Goal: Subscribe to service/newsletter

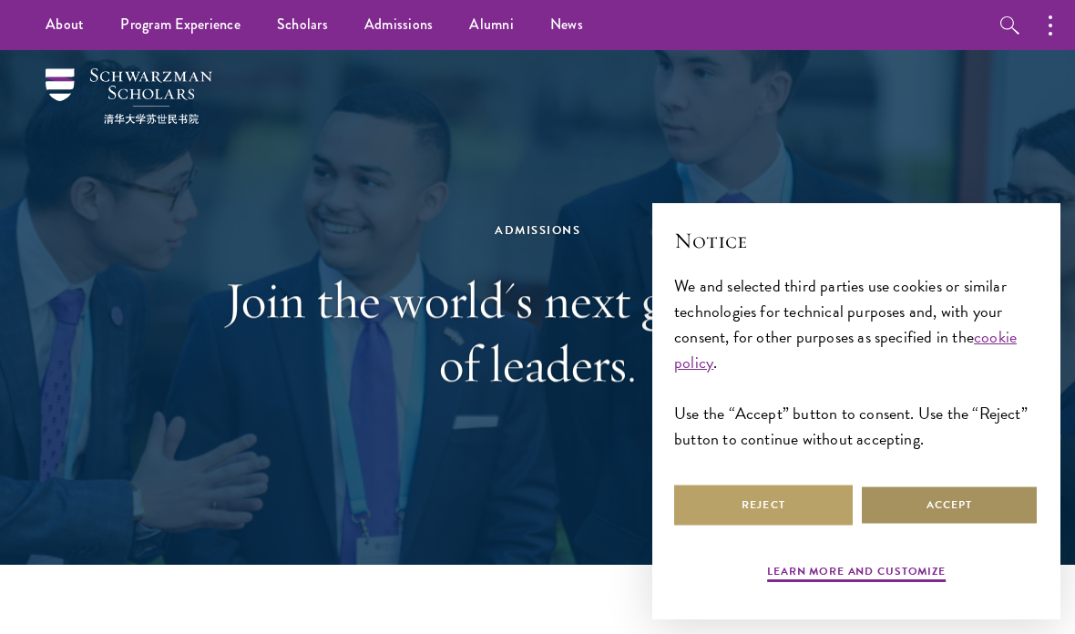
click at [978, 506] on button "Accept" at bounding box center [949, 504] width 178 height 41
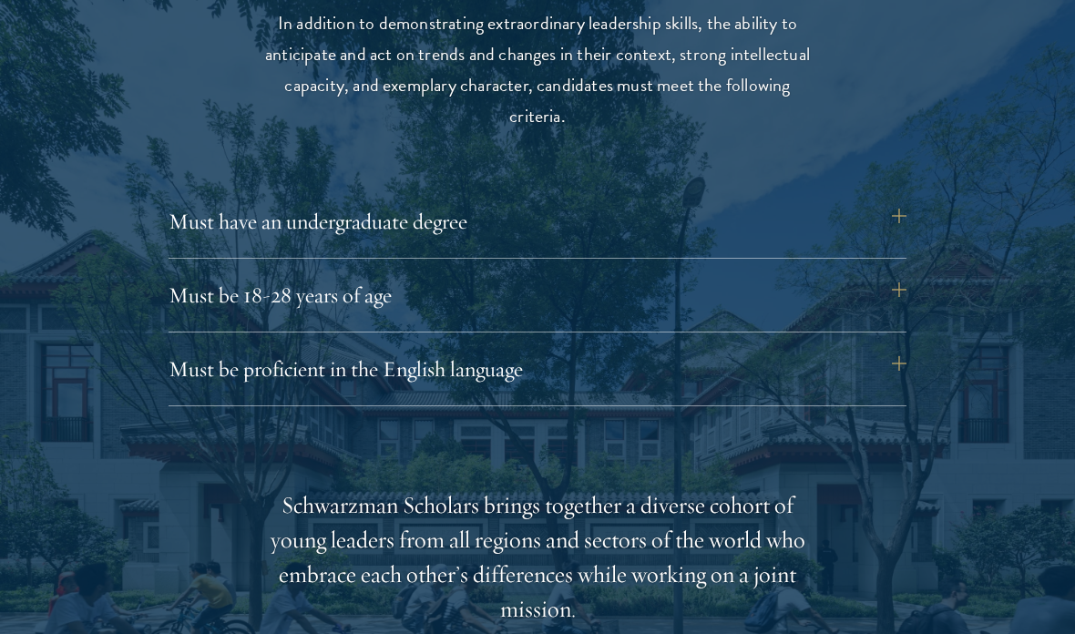
scroll to position [2428, 0]
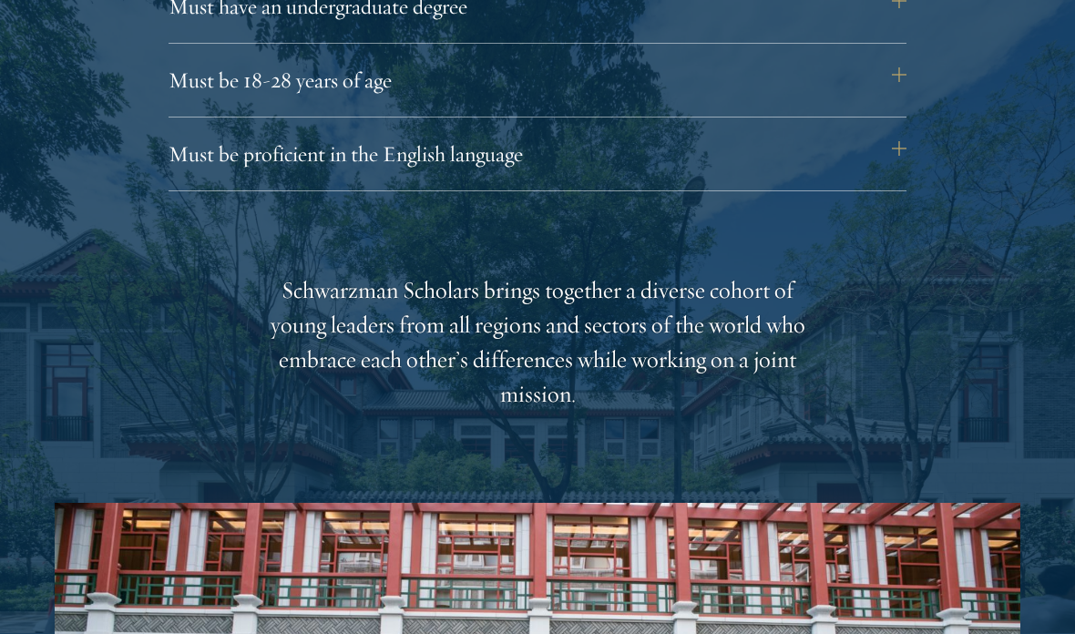
click at [899, 158] on button "Must be proficient in the English language" at bounding box center [537, 155] width 738 height 44
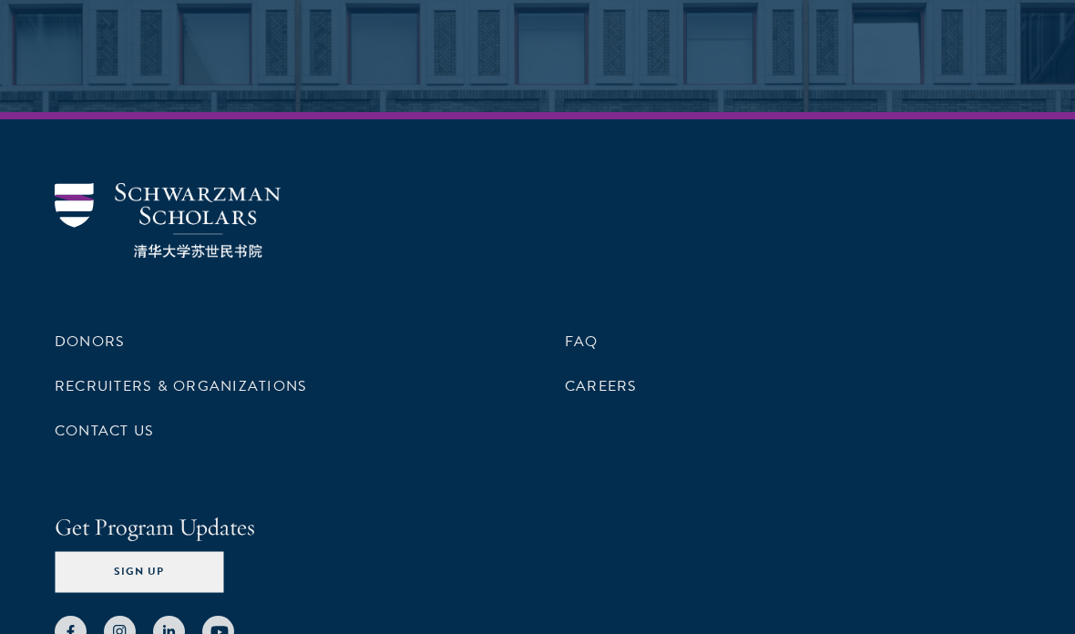
scroll to position [9230, 0]
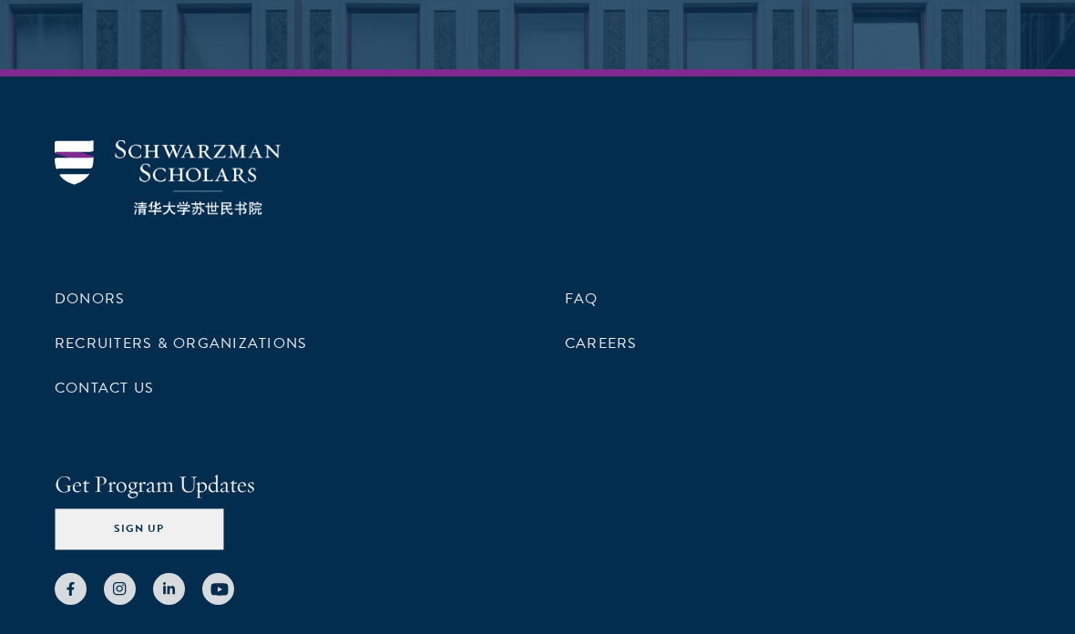
click at [204, 509] on button "Sign Up" at bounding box center [139, 529] width 168 height 41
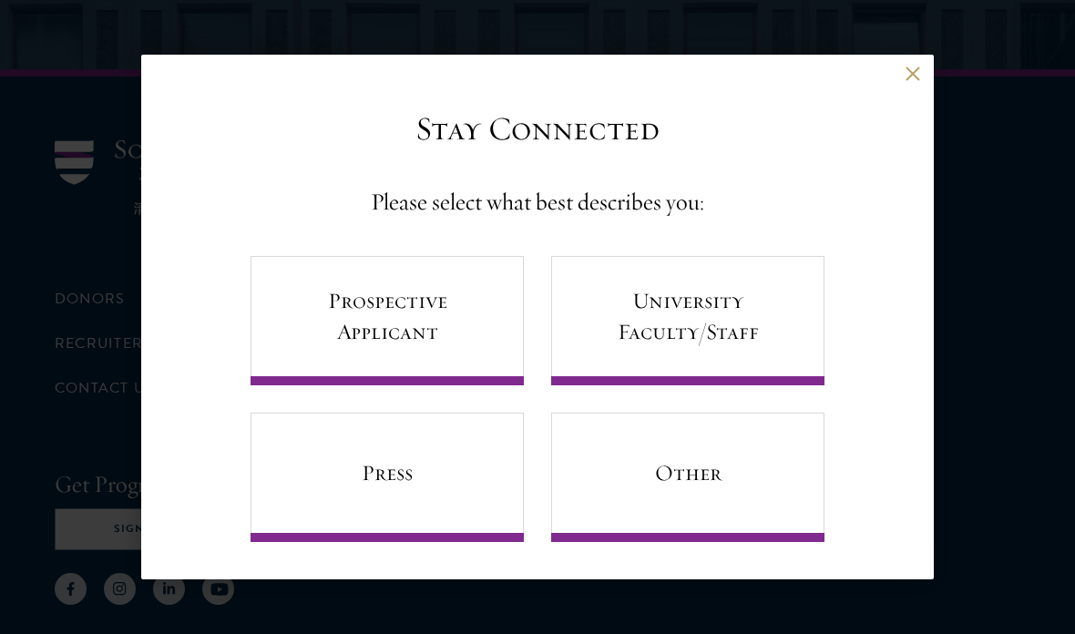
click at [918, 81] on button at bounding box center [911, 73] width 15 height 15
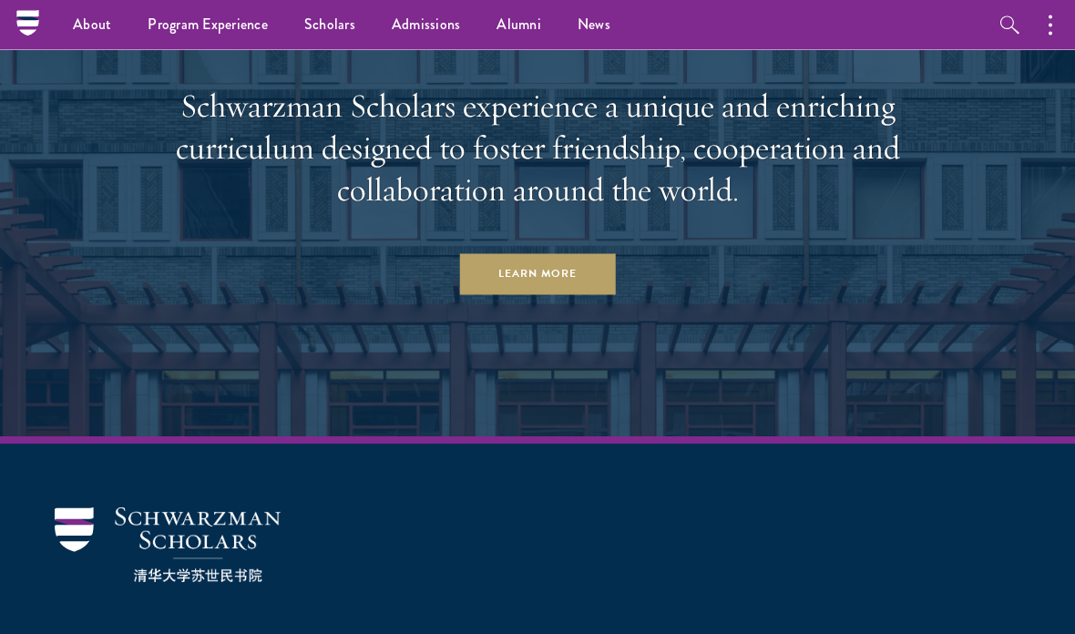
scroll to position [8704, 0]
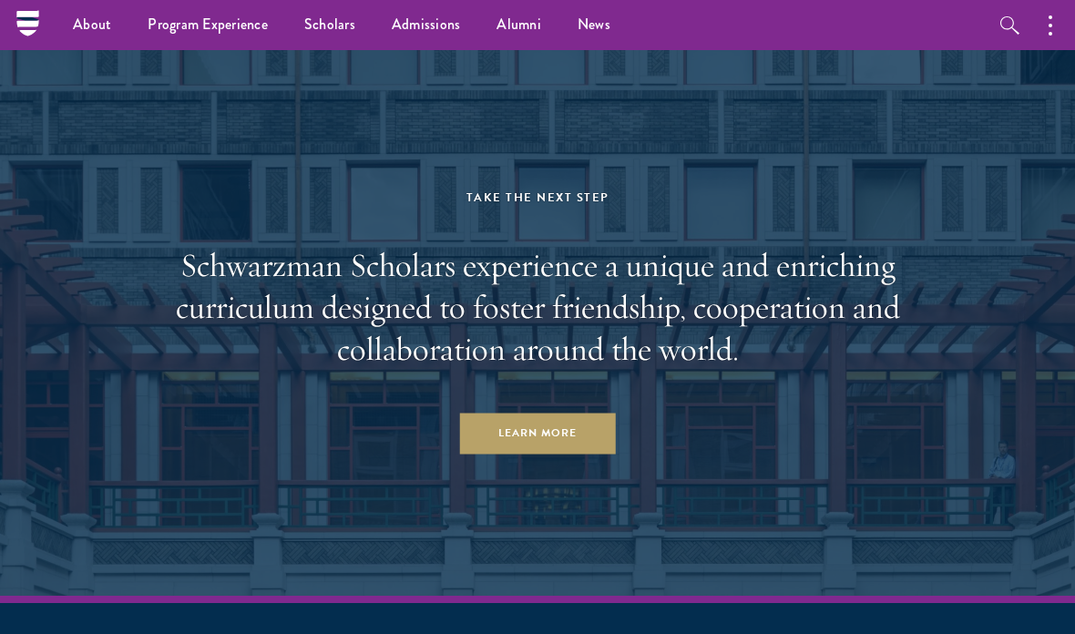
click at [347, 23] on link "Scholars" at bounding box center [329, 25] width 87 height 50
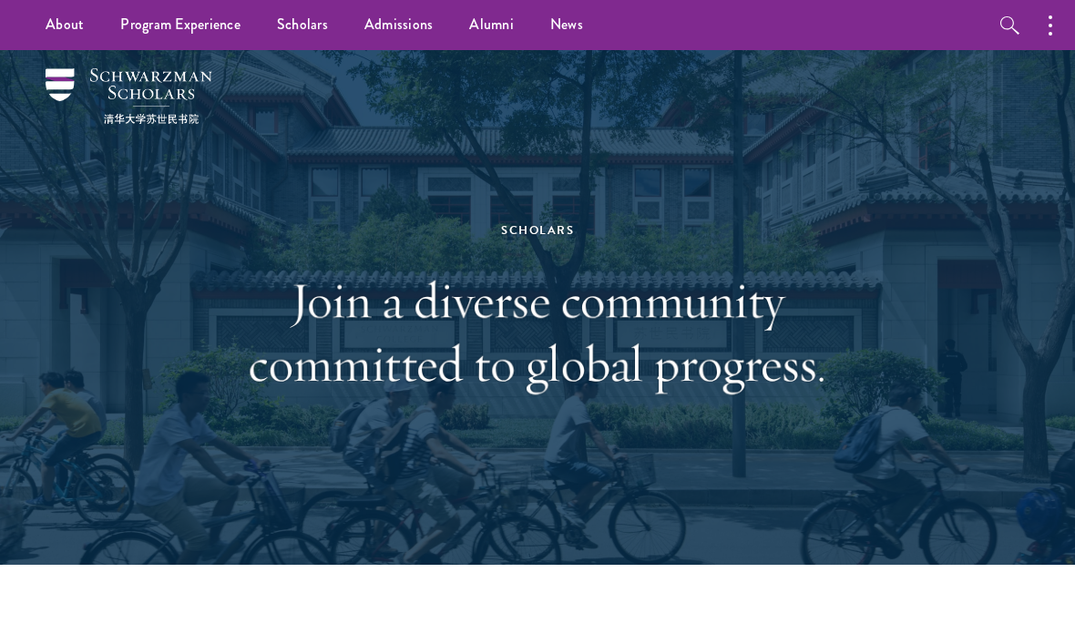
click at [1046, 14] on button "button" at bounding box center [1054, 25] width 40 height 50
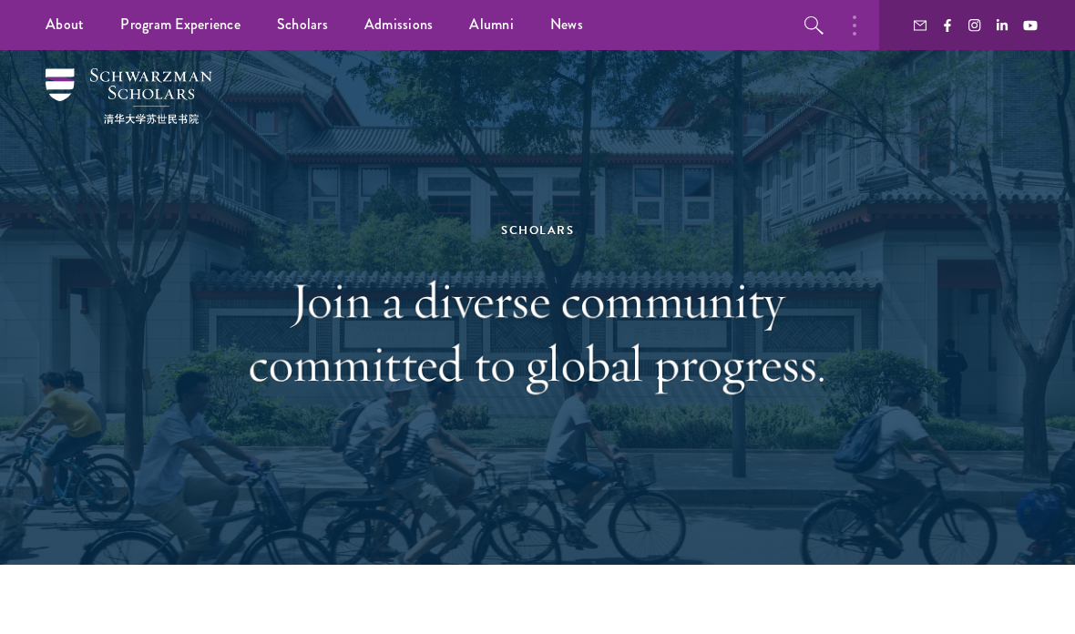
scroll to position [16, 0]
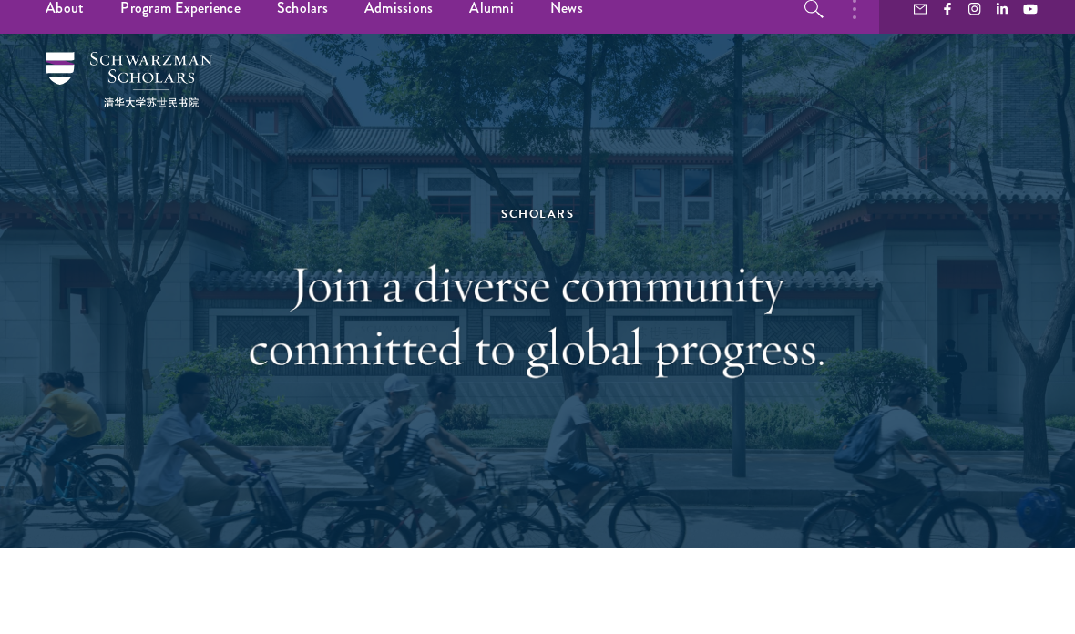
click at [855, 26] on button "button" at bounding box center [859, 9] width 40 height 50
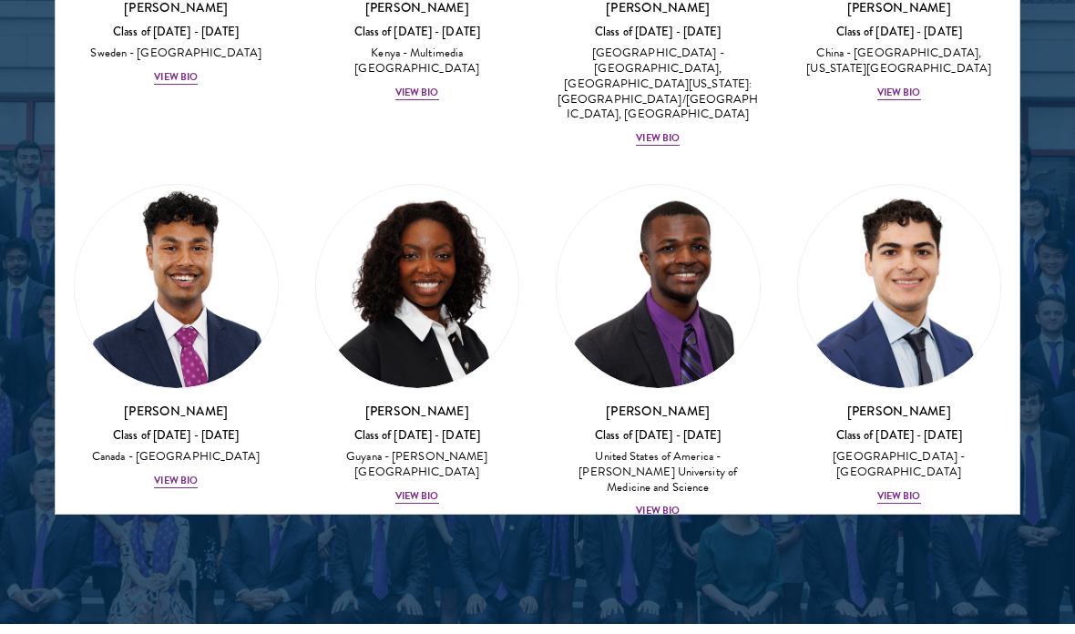
scroll to position [4287, 0]
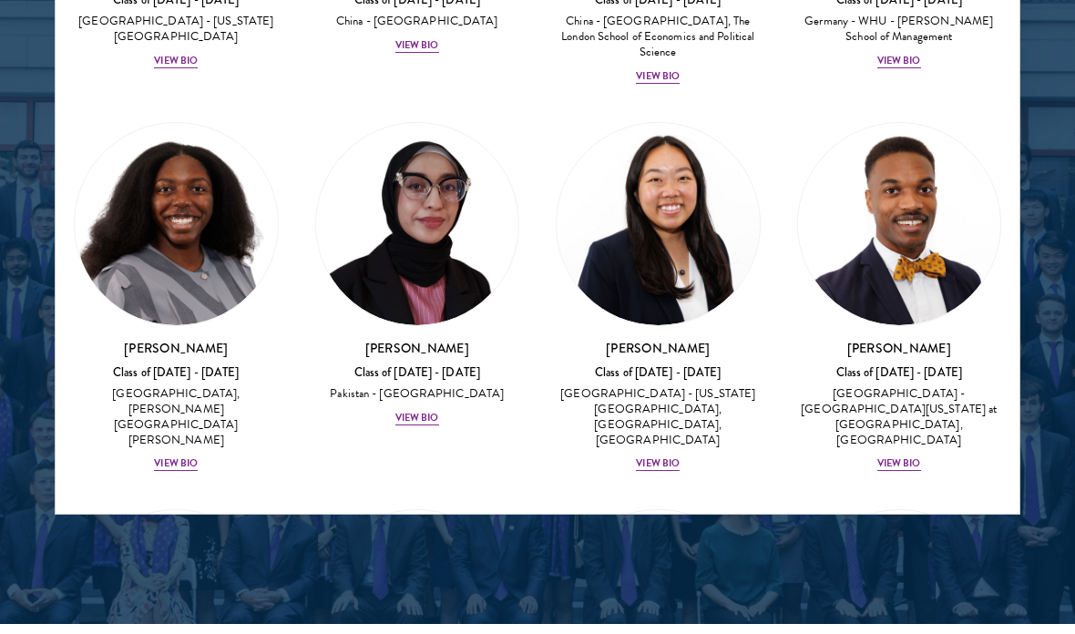
click at [950, 566] on div at bounding box center [537, 62] width 1075 height 1126
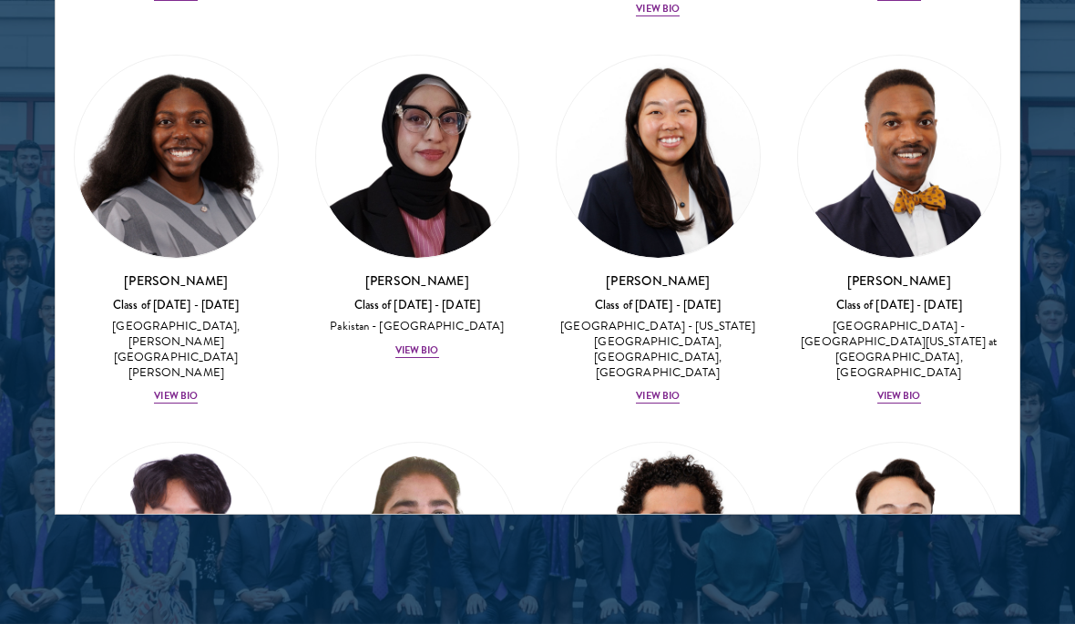
click at [957, 561] on div at bounding box center [537, 62] width 1075 height 1126
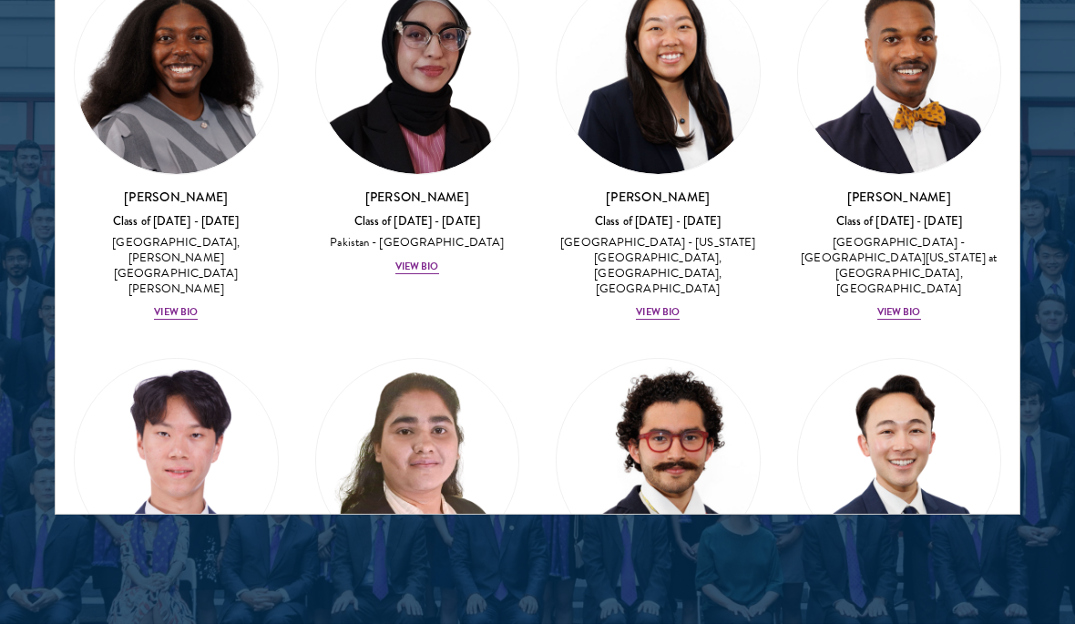
scroll to position [4977, 0]
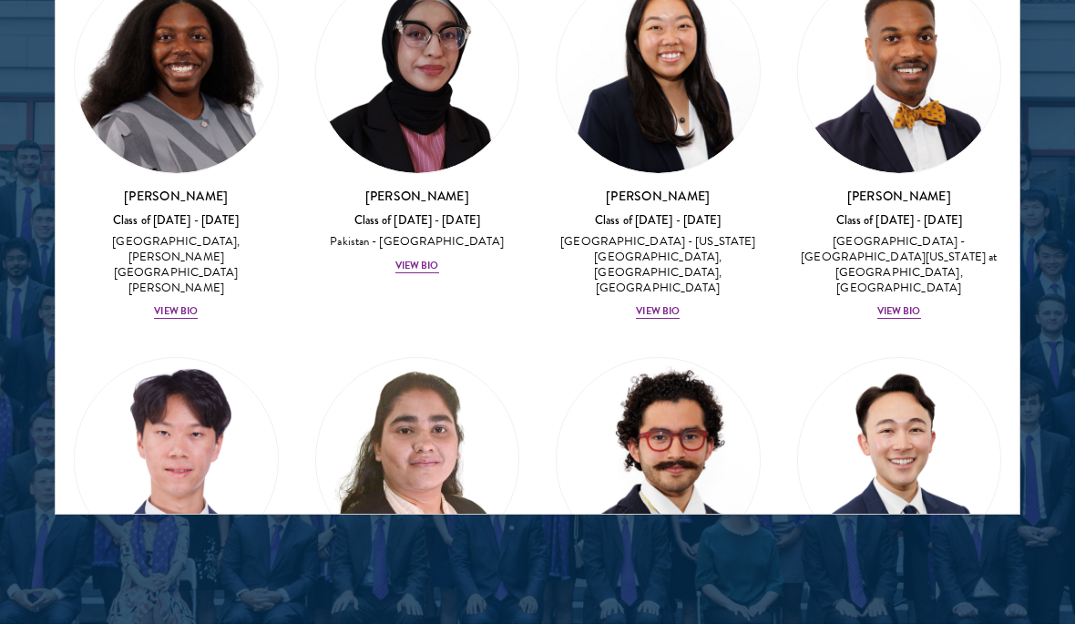
click at [1049, 87] on div at bounding box center [537, 62] width 1075 height 1126
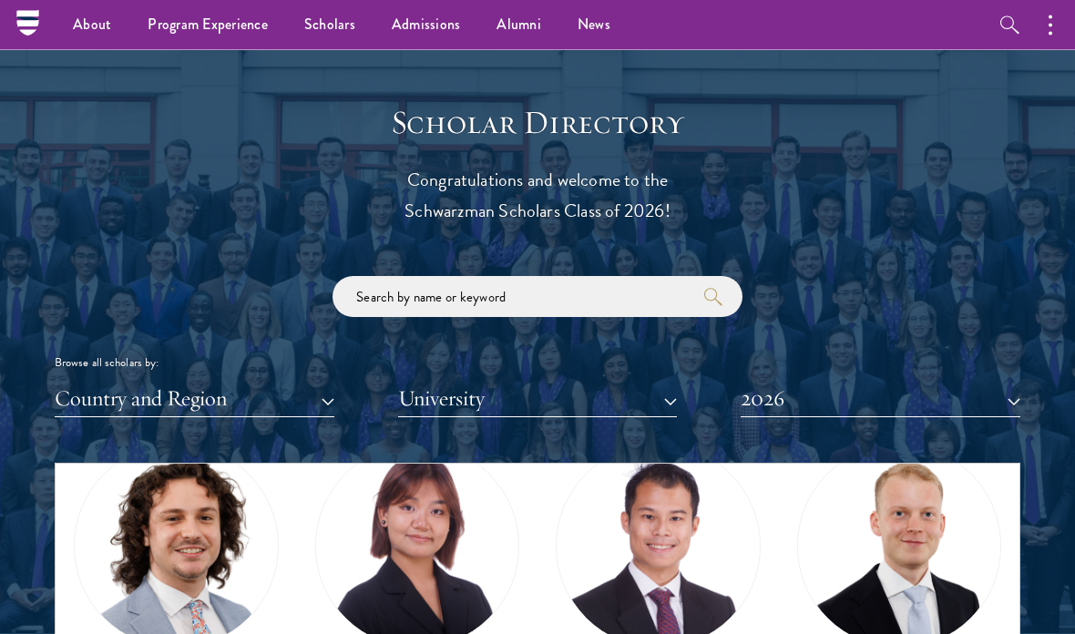
scroll to position [1901, 0]
click at [347, 28] on link "Scholars" at bounding box center [329, 25] width 87 height 50
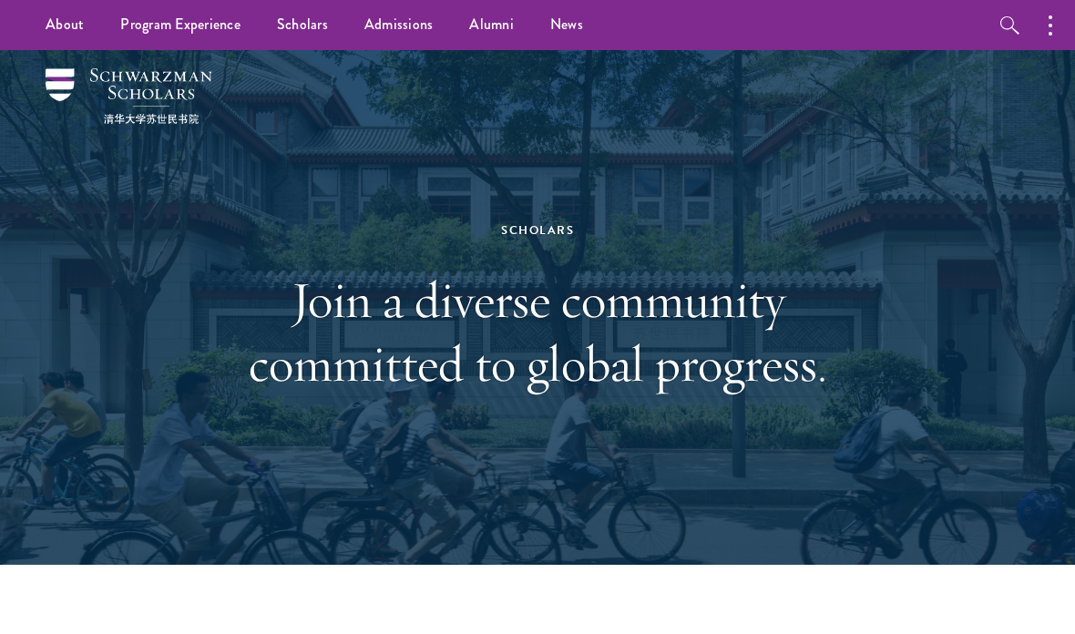
click at [0, 0] on li "Faculty & Guest Speakers" at bounding box center [0, 0] width 0 height 0
click at [0, 0] on link "Faculty & Guest Speakers" at bounding box center [0, 0] width 0 height 0
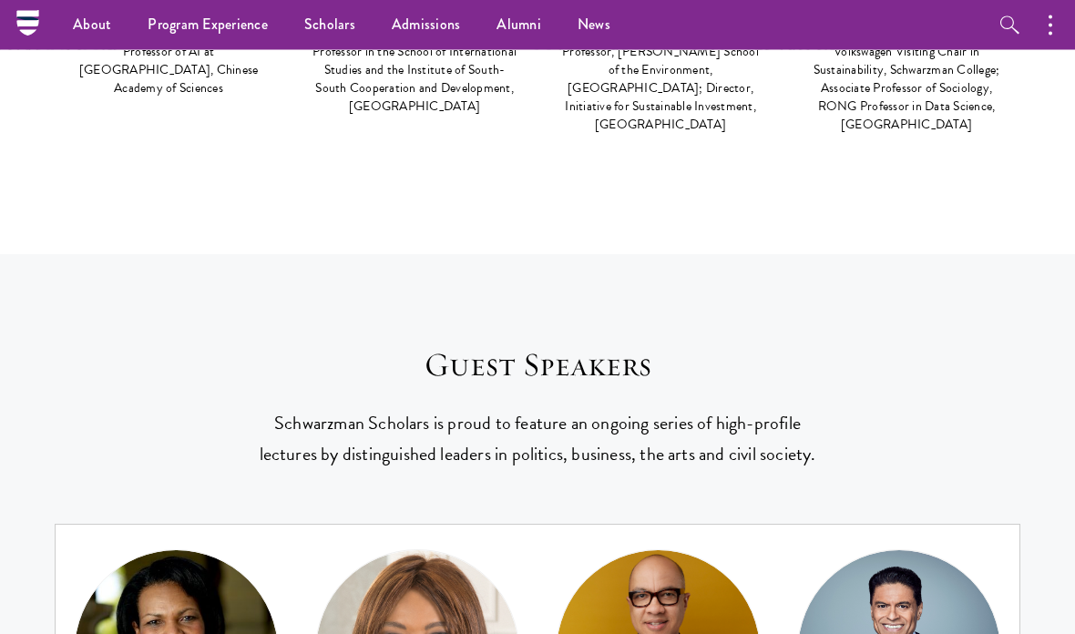
scroll to position [6506, 0]
click at [0, 0] on li "Overview" at bounding box center [0, 0] width 0 height 0
click at [0, 0] on link "Overview" at bounding box center [0, 0] width 0 height 0
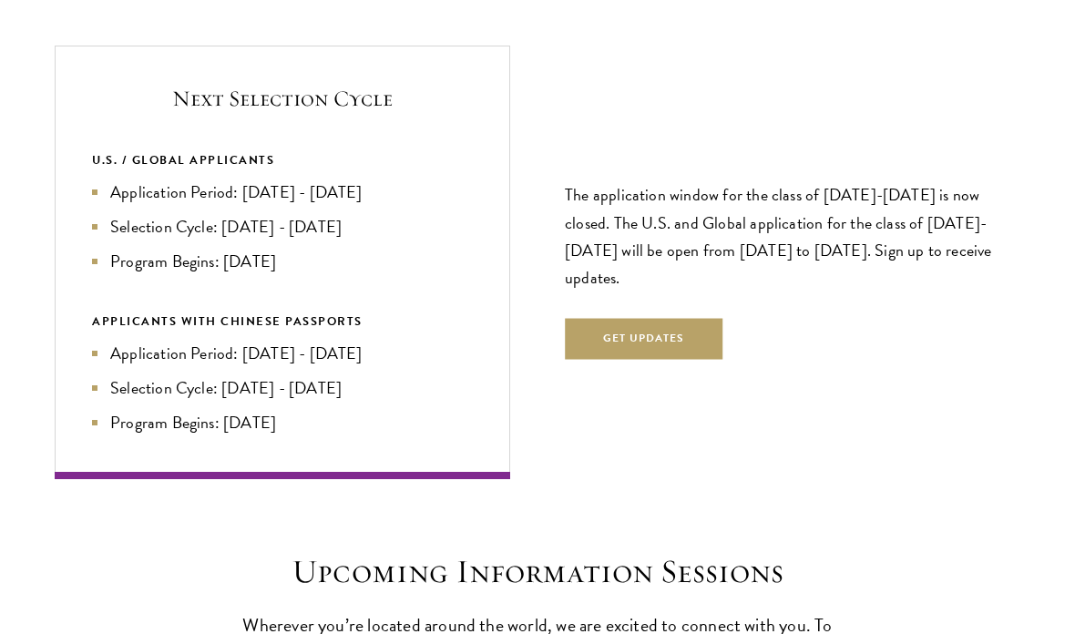
scroll to position [3827, 0]
click at [163, 249] on li "Program Begins: [DATE]" at bounding box center [282, 261] width 381 height 25
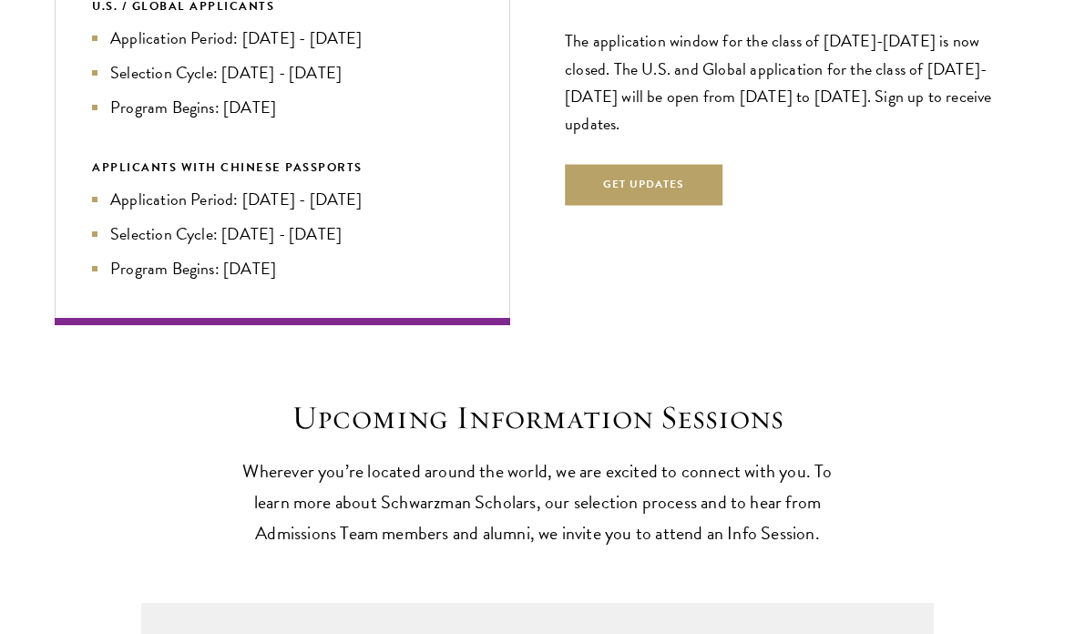
scroll to position [3981, 0]
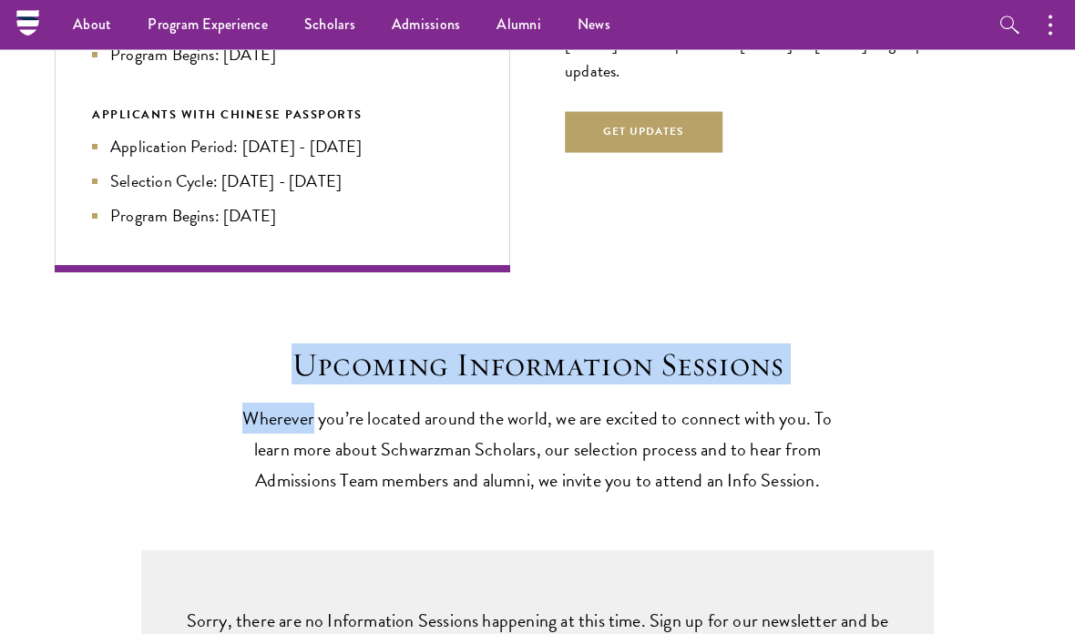
click at [720, 113] on button "Get Updates" at bounding box center [644, 133] width 158 height 41
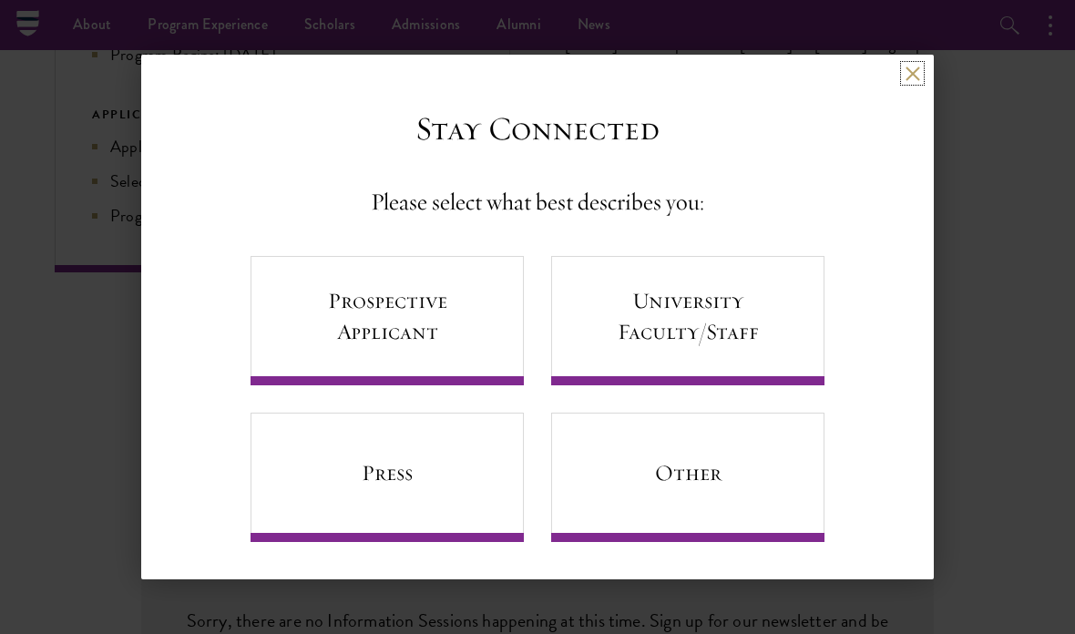
scroll to position [0, 0]
click at [305, 352] on link "Prospective Applicant" at bounding box center [386, 320] width 273 height 129
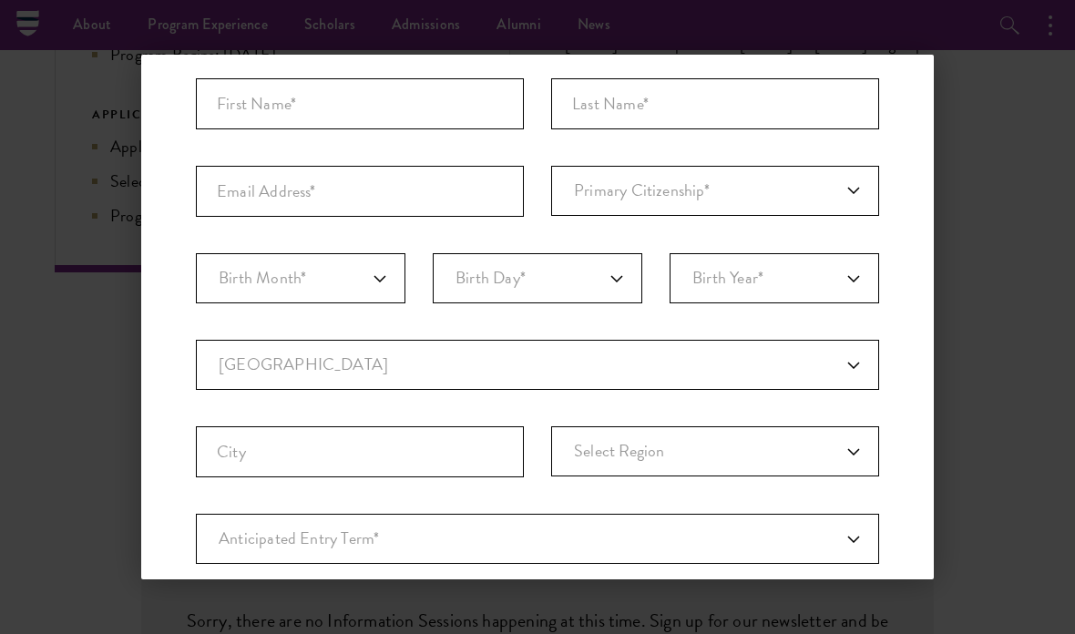
scroll to position [13, 0]
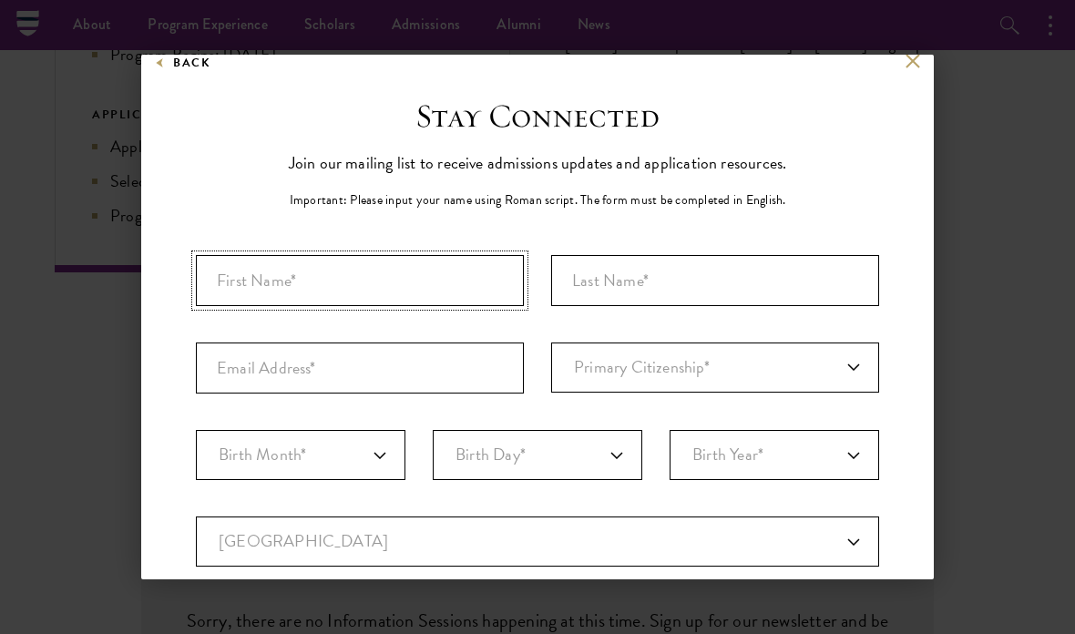
click at [228, 304] on input "First Name*" at bounding box center [360, 280] width 328 height 51
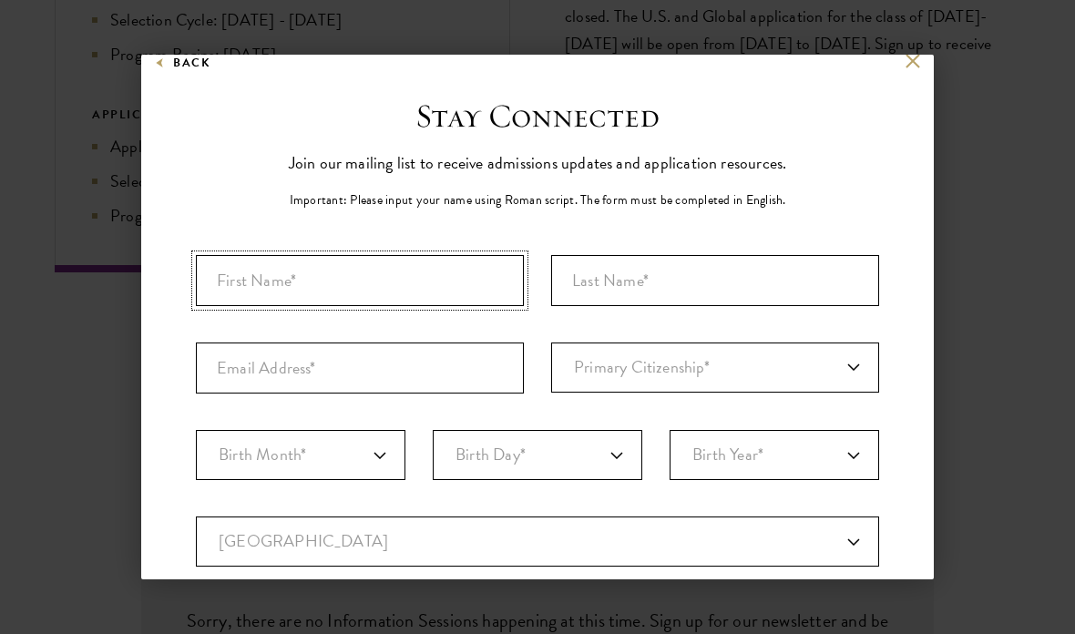
scroll to position [4033, 0]
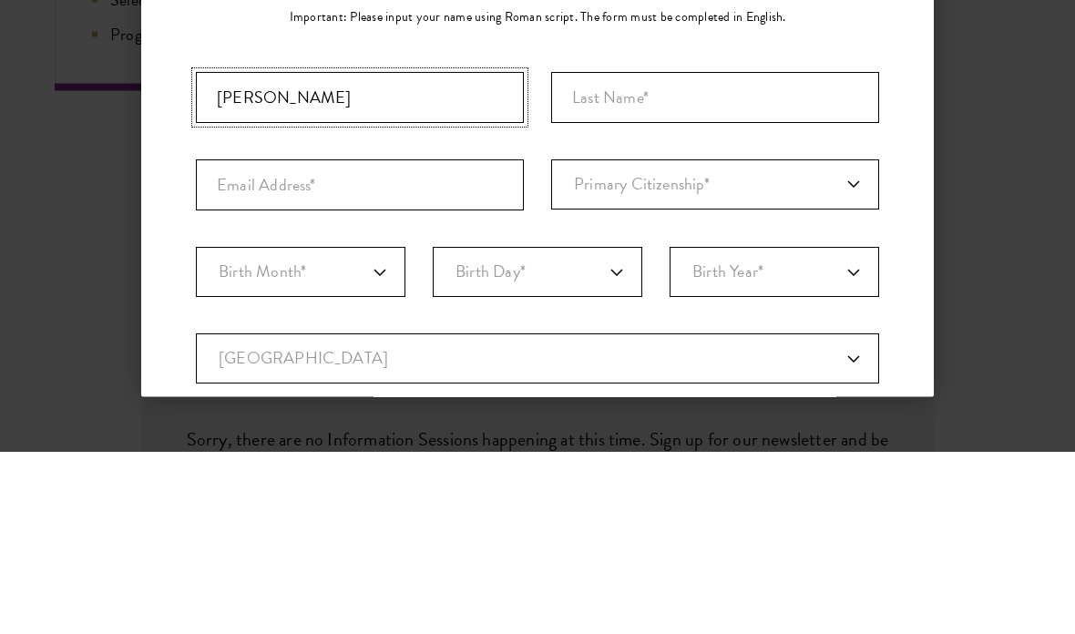
type input "Mohamed"
click at [813, 255] on input "Last Name (Family Name)*" at bounding box center [715, 280] width 328 height 51
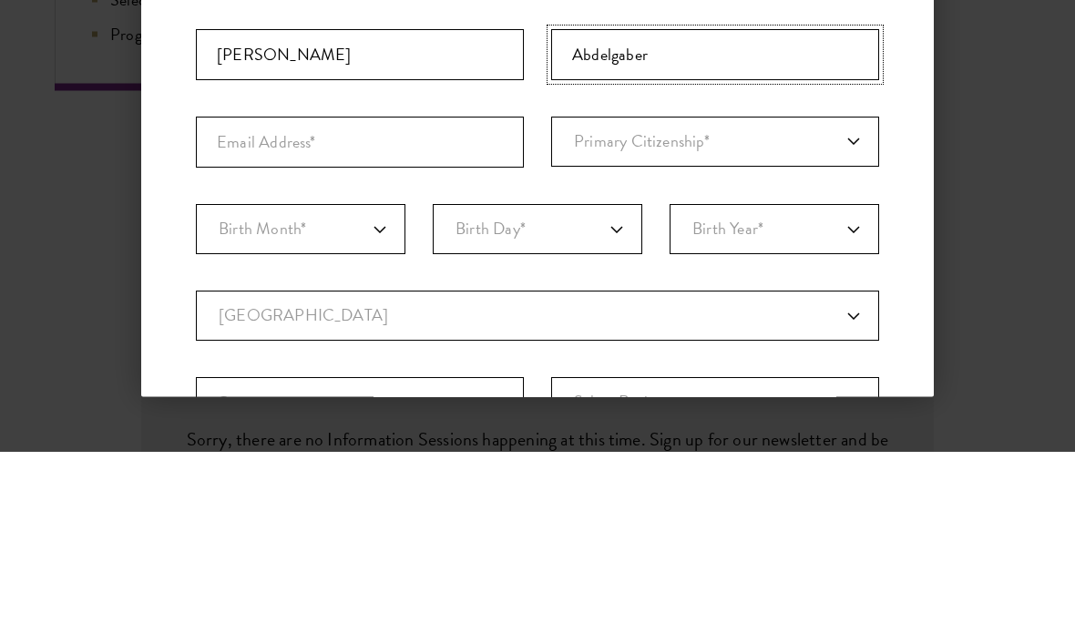
scroll to position [58, 0]
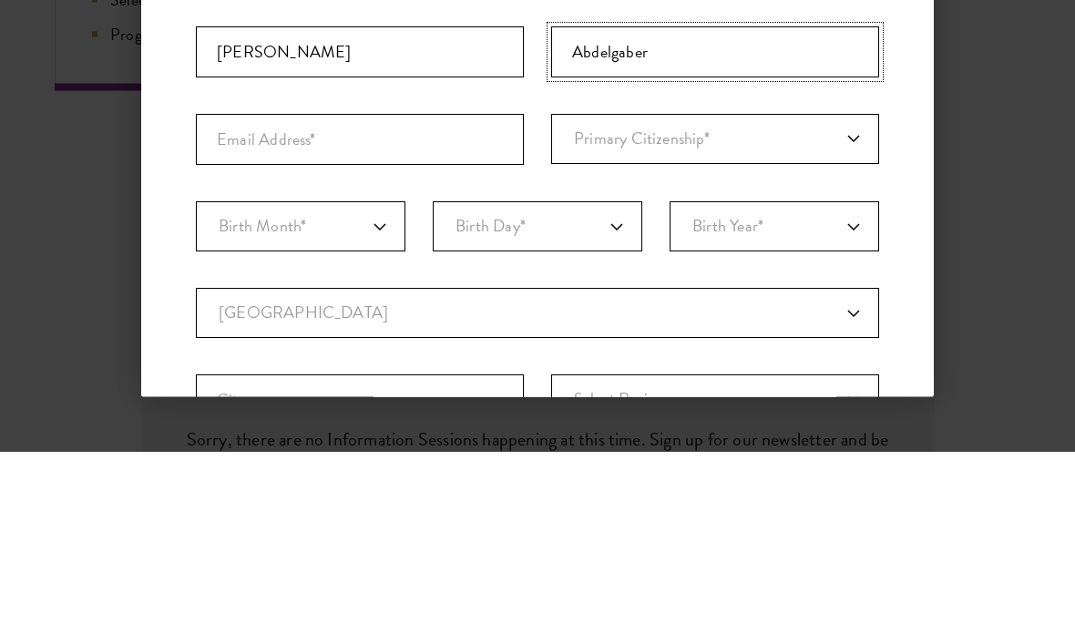
type input "Abdelgaber"
click at [237, 297] on input "Email Address*" at bounding box center [360, 322] width 328 height 51
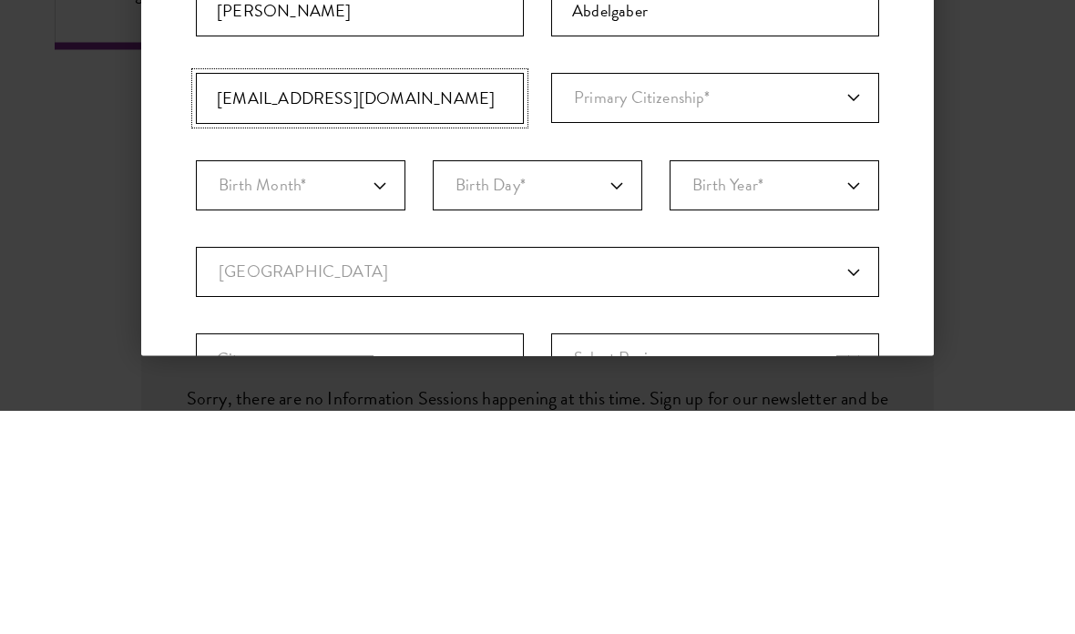
type input "ptmohamedgaber@gmail.com"
click at [813, 297] on select "Primary Citizenship* Afghanistan Aland Islands Albania Algeria Andorra Angola A…" at bounding box center [715, 322] width 328 height 50
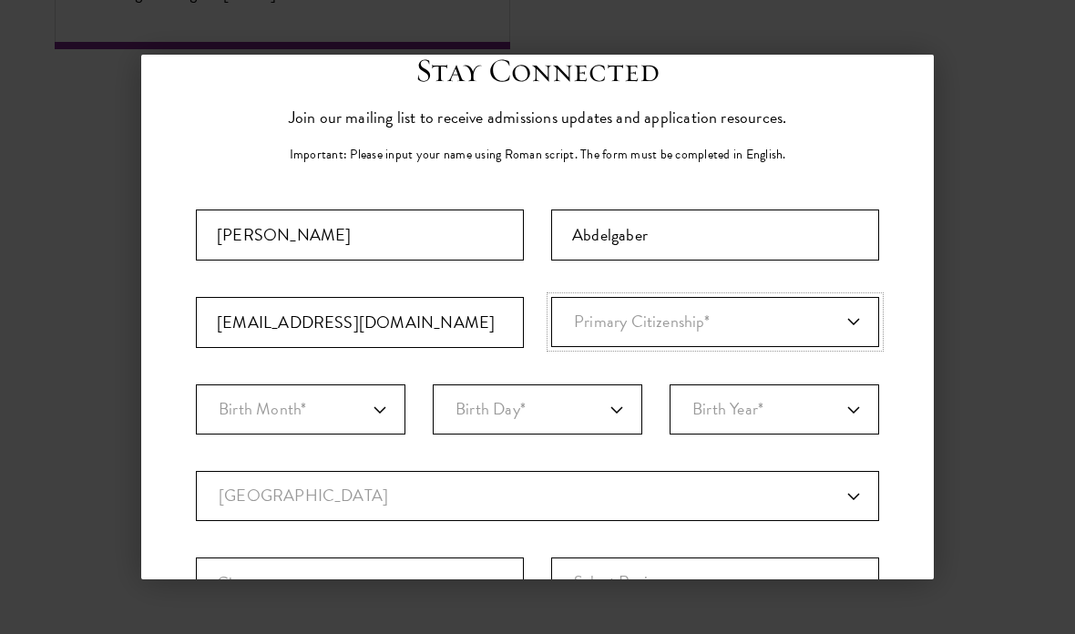
select select "EG"
click at [362, 407] on select "Birth Month* January February March April May June July August September Octobe…" at bounding box center [300, 409] width 209 height 50
select select "12"
click at [555, 412] on select "Birth Day* 1 2 3 4 5 6 7 8 9 10 11 12 13 14 15 16 17 18 19 20 21 22 23 24 25 26…" at bounding box center [537, 409] width 209 height 50
click at [556, 406] on select "Birth Day* 1 2 3 4 5 6 7 8 9 10 11 12 13 14 15 16 17 18 19 20 21 22 23 24 25 26…" at bounding box center [537, 409] width 209 height 50
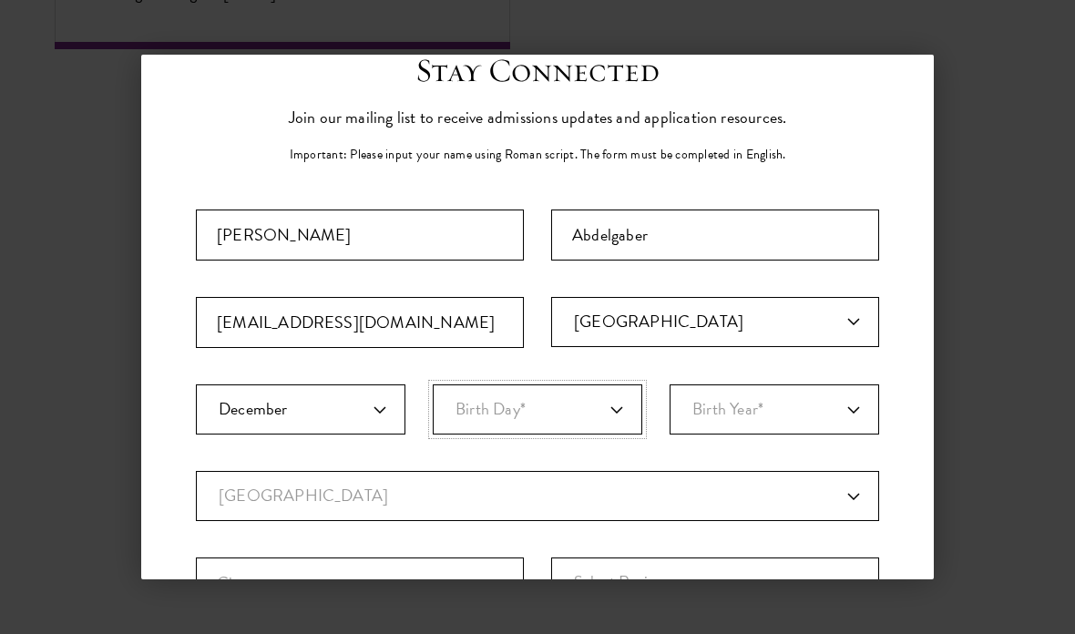
select select "11"
click at [792, 413] on select "Birth Year* 2025 2024 2023 2022 2021 2020 2019 2018 2017 2016 2015 2014 2013 20…" at bounding box center [773, 409] width 209 height 50
select select "1998"
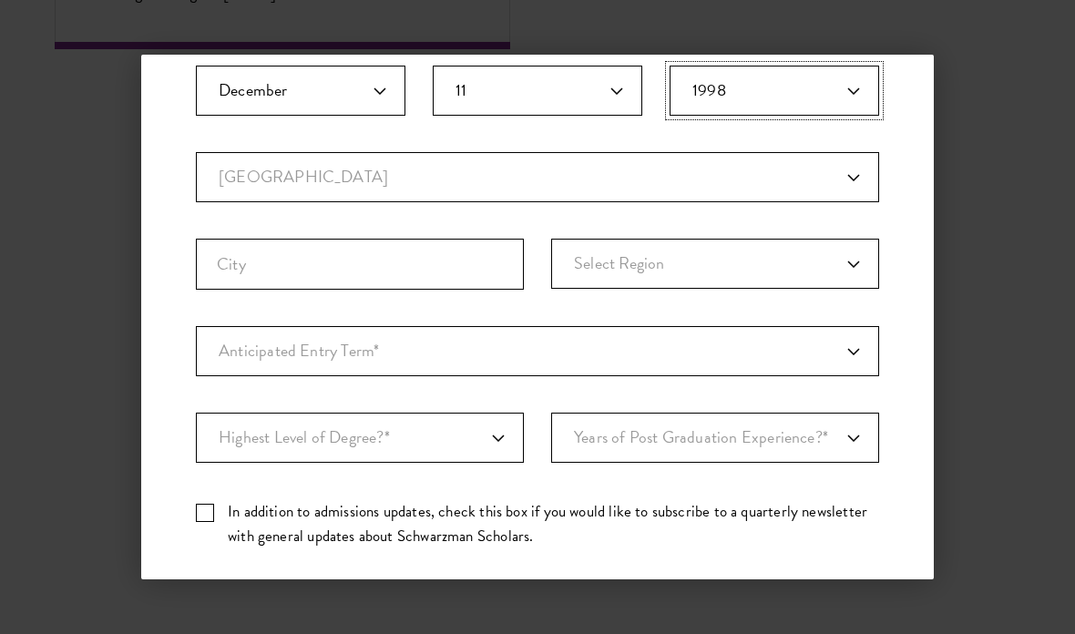
scroll to position [419, 0]
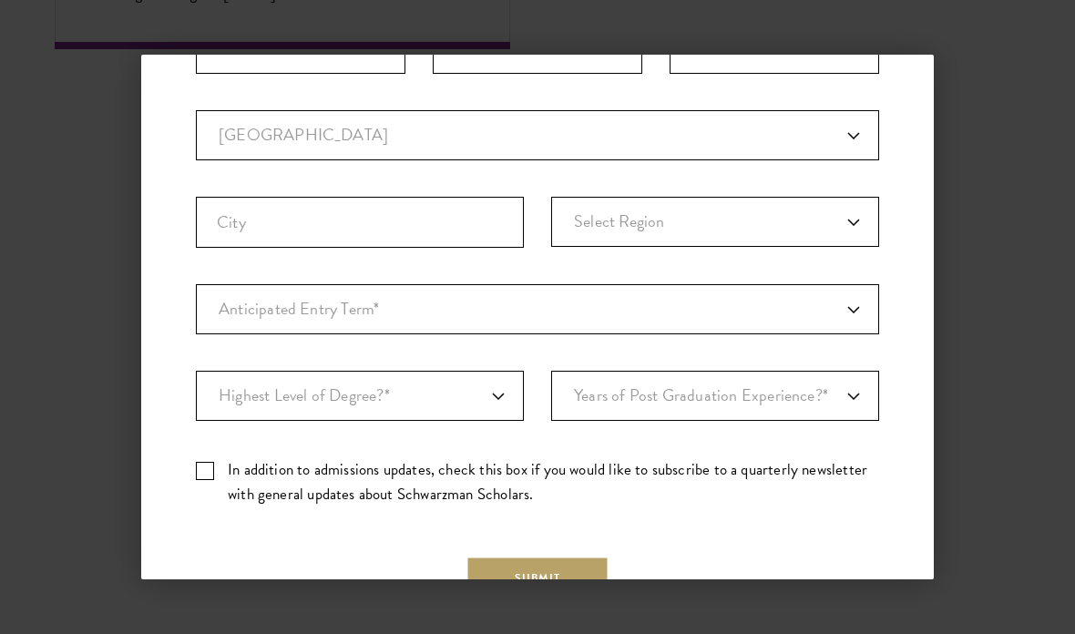
click at [743, 126] on select "Current Country Afghanistan Aland Islands Albania Algeria Andorra Angola Anguil…" at bounding box center [537, 135] width 683 height 50
select select "EG"
select select
click at [484, 210] on input "City" at bounding box center [360, 222] width 328 height 51
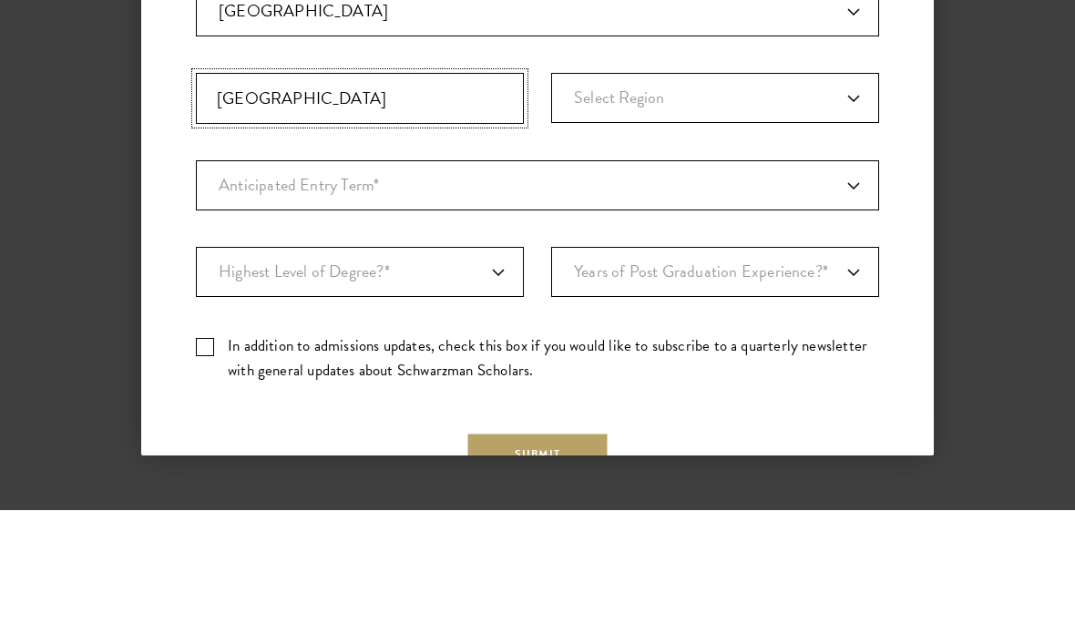
type input "Cairo"
click at [822, 197] on select "Select Region Al Sharqia Alexandria Aswan Asyut Beheira Beni Suef Cairo Dakahli…" at bounding box center [715, 222] width 328 height 50
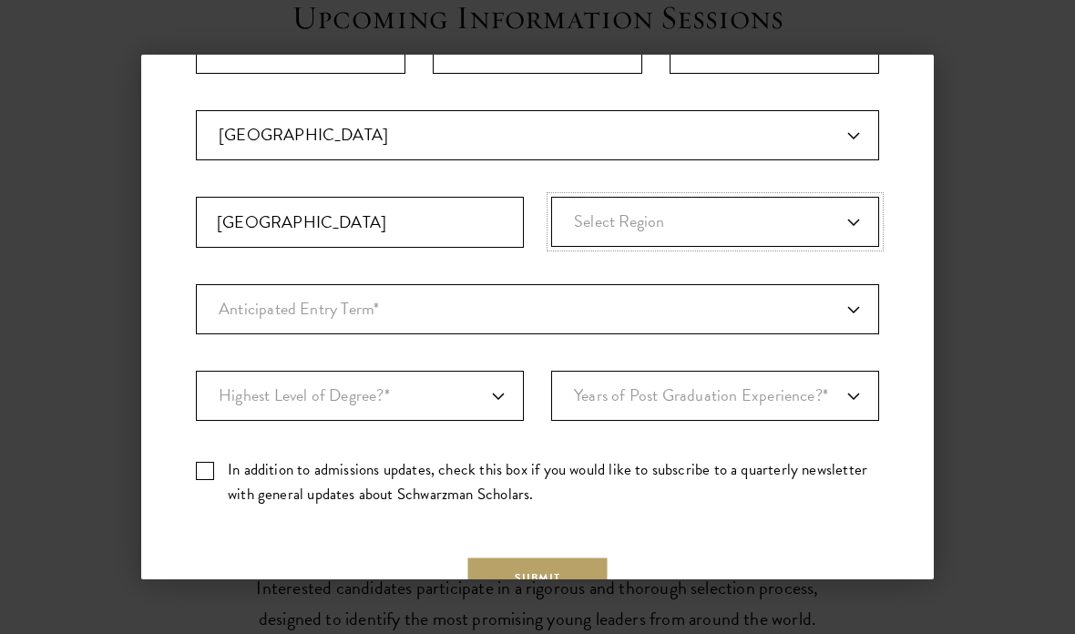
select select "Cairo"
click at [859, 291] on select "Anticipated Entry Term* August 2026 (Application opens April 2025) Just Explori…" at bounding box center [537, 309] width 683 height 50
select select "a6790467-ebe7-4045-a56a-66c1cae98076"
click at [468, 407] on select "Highest Level of Degree?* PHD Bachelor's Master's Current Undergraduate Student" at bounding box center [360, 396] width 328 height 50
select select "baef124f-e103-44b1-8ca6-5d0669438e44"
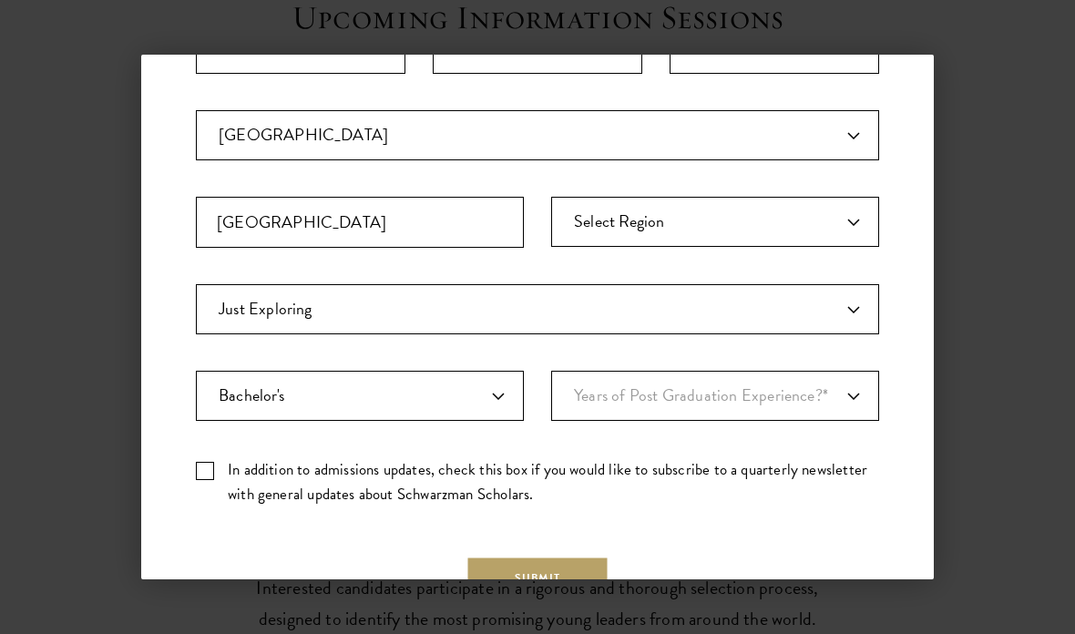
click at [756, 391] on select "Years of Post Graduation Experience?* 1 2 3 4 5 6 7 8 9 10" at bounding box center [715, 396] width 328 height 50
click at [753, 404] on select "Years of Post Graduation Experience?* 1 2 3 4 5 6 7 8 9 10" at bounding box center [715, 396] width 328 height 50
select select "2"
click at [376, 472] on label "In addition to admissions updates, check this box if you would like to subscrib…" at bounding box center [537, 481] width 683 height 49
click at [376, 469] on input "In addition to admissions updates, check this box if you would like to subscrib…" at bounding box center [537, 463] width 683 height 12
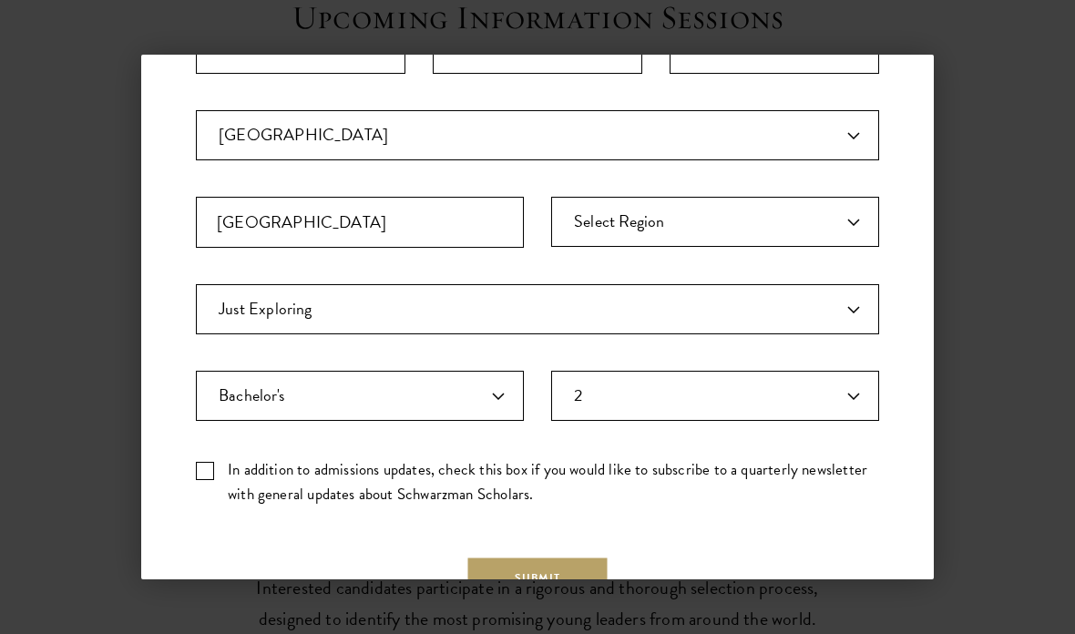
checkbox input "true"
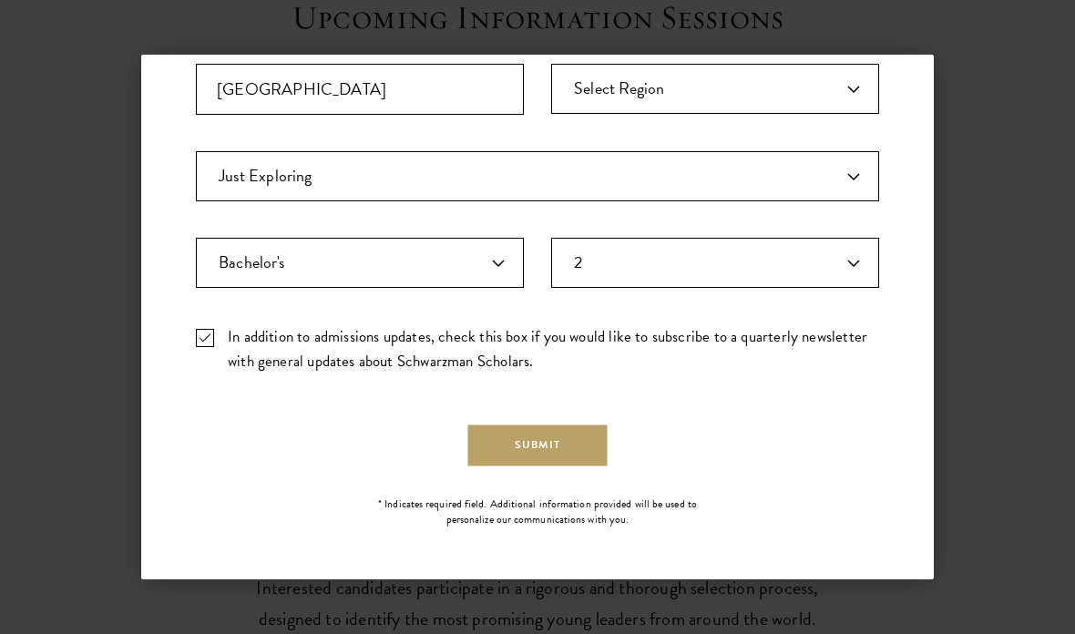
scroll to position [551, 0]
click at [579, 437] on button "Submit" at bounding box center [537, 445] width 139 height 41
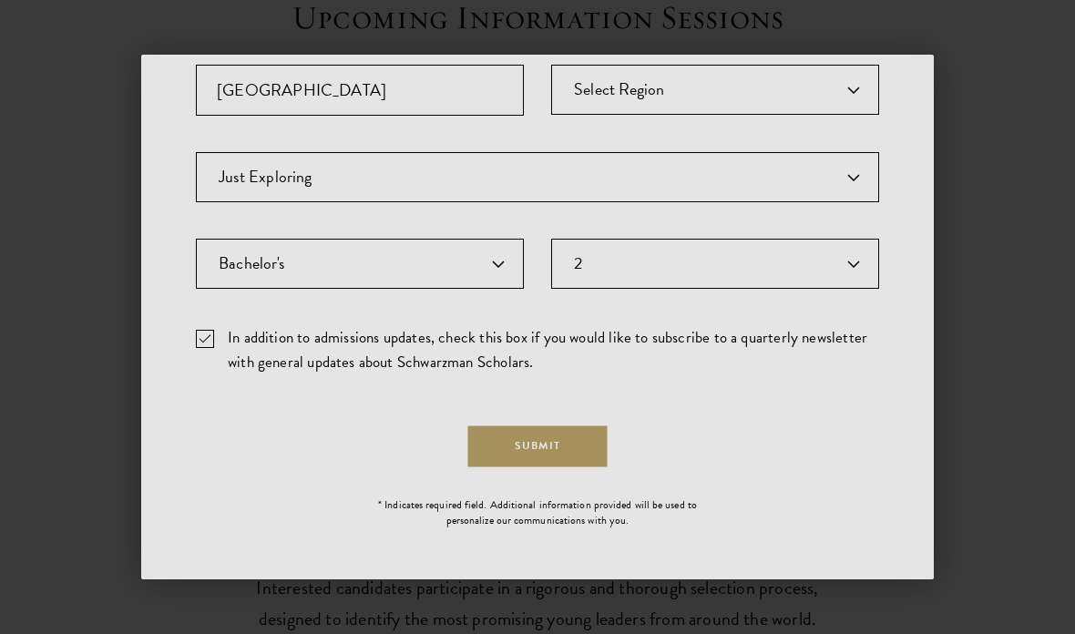
scroll to position [0, 0]
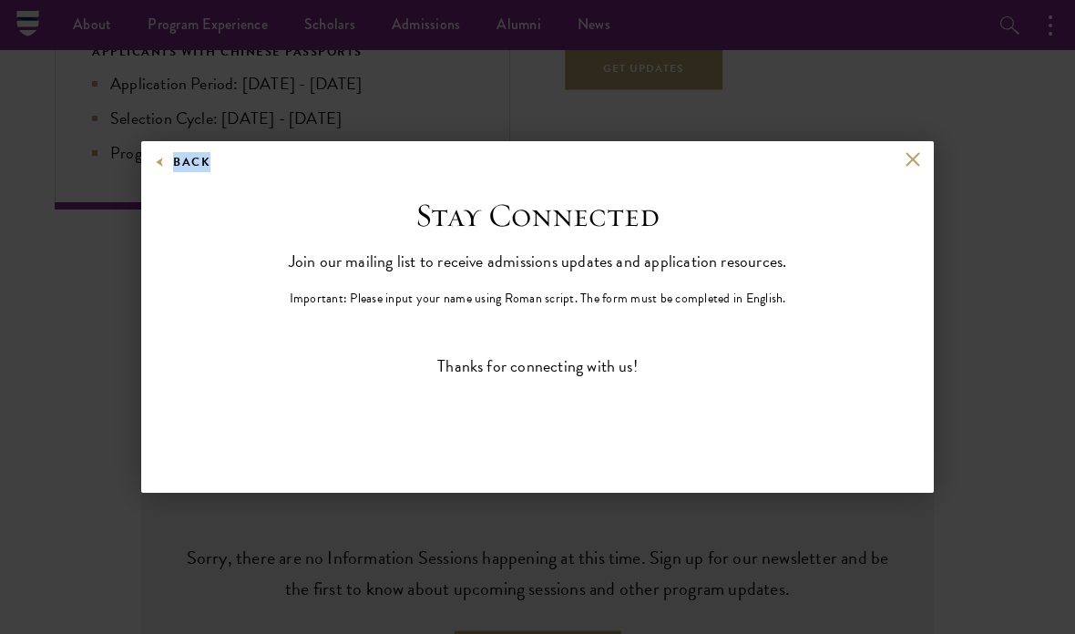
click at [911, 152] on button at bounding box center [911, 159] width 15 height 15
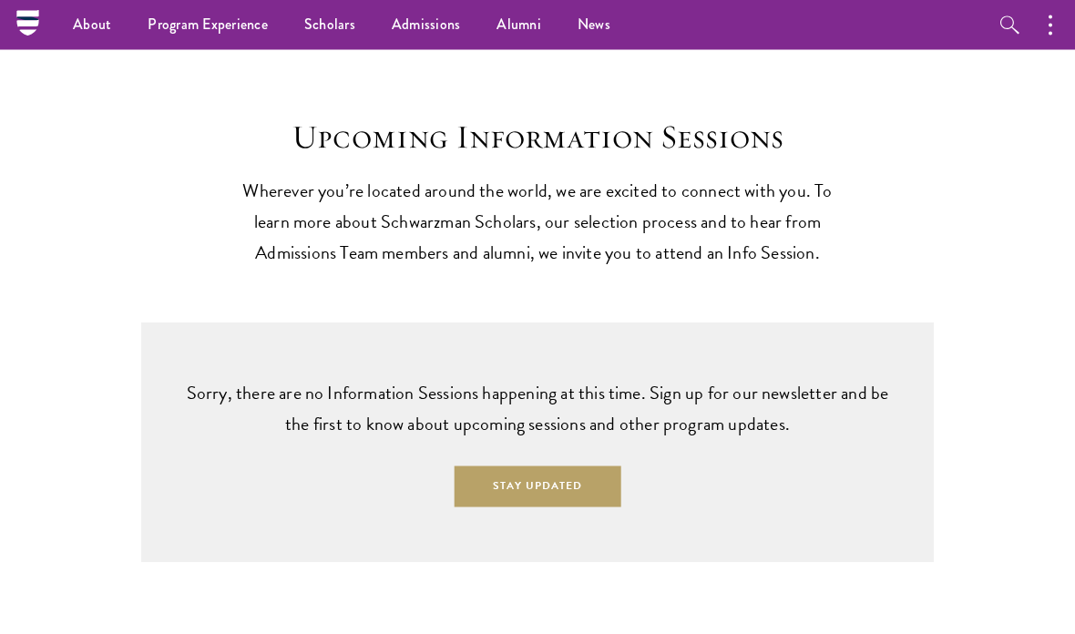
scroll to position [4077, 0]
